Goal: Obtain resource: Download file/media

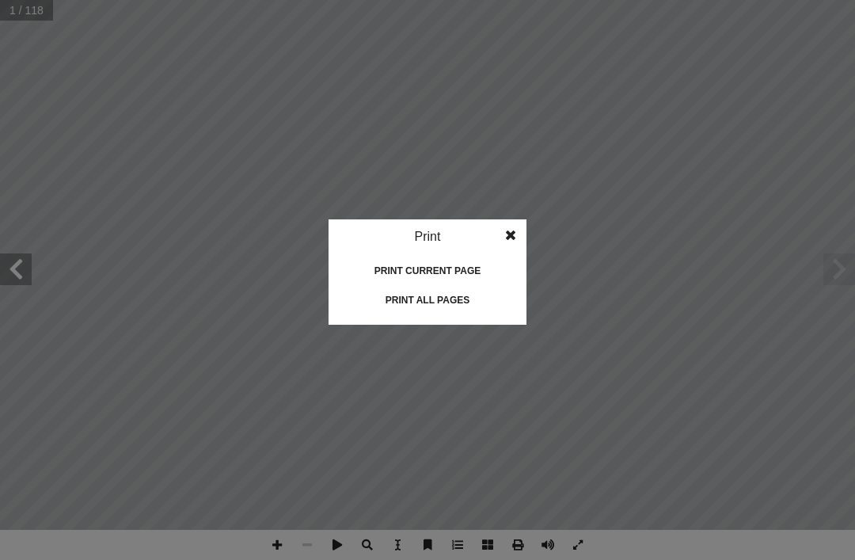
click at [461, 303] on div "Print all pages" at bounding box center [427, 299] width 158 height 25
